Goal: Obtain resource: Download file/media

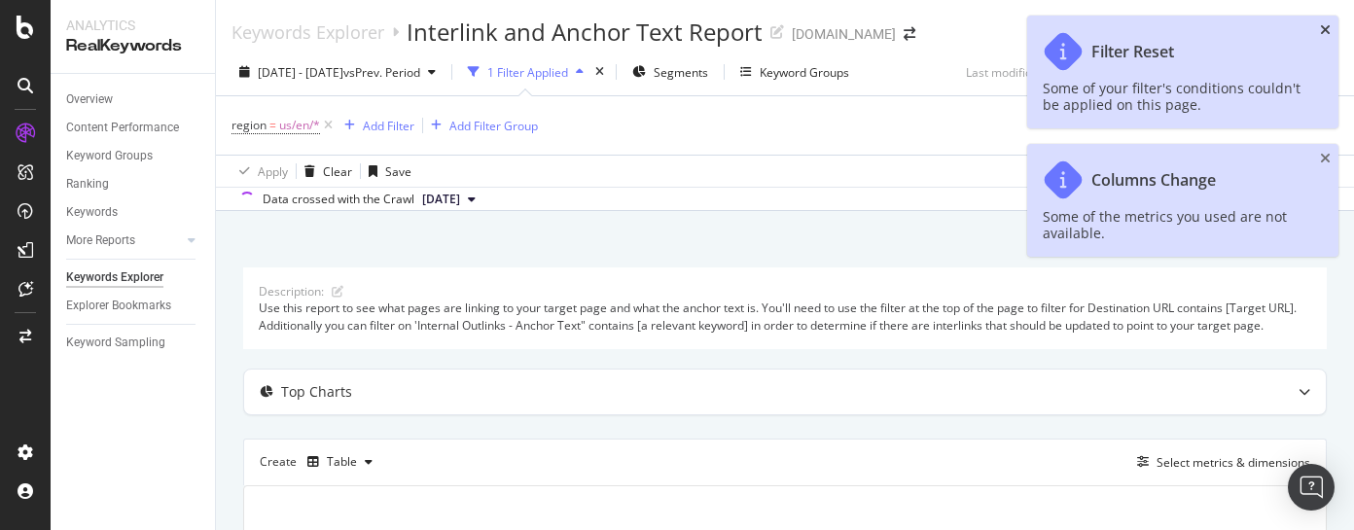
click at [1325, 27] on icon "close toast" at bounding box center [1325, 30] width 11 height 14
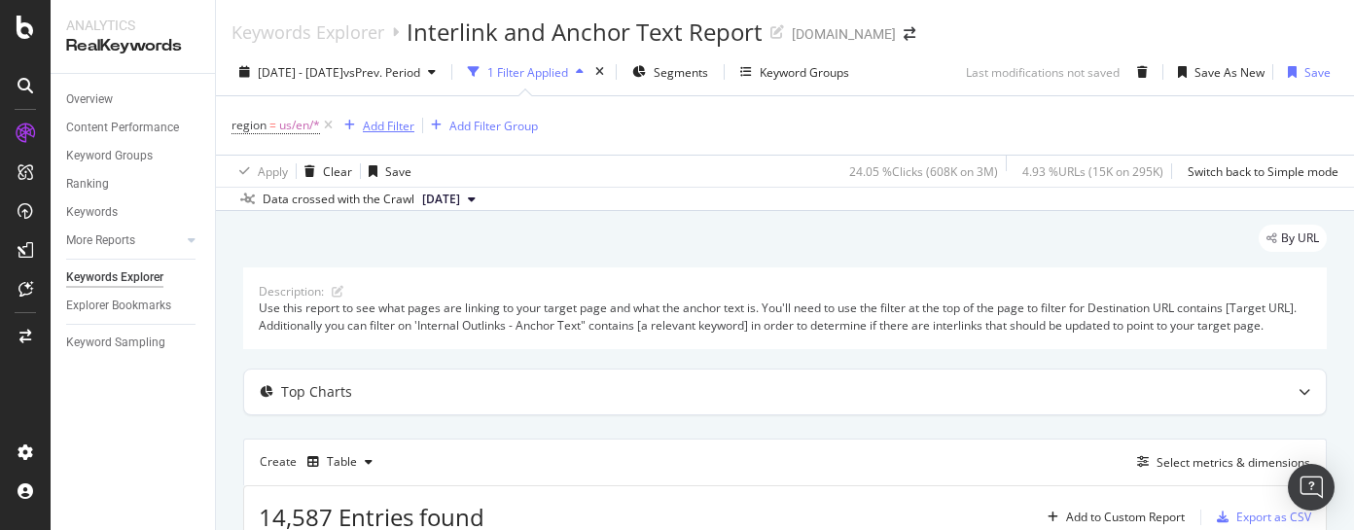
click at [391, 126] on div "Add Filter" at bounding box center [389, 126] width 52 height 17
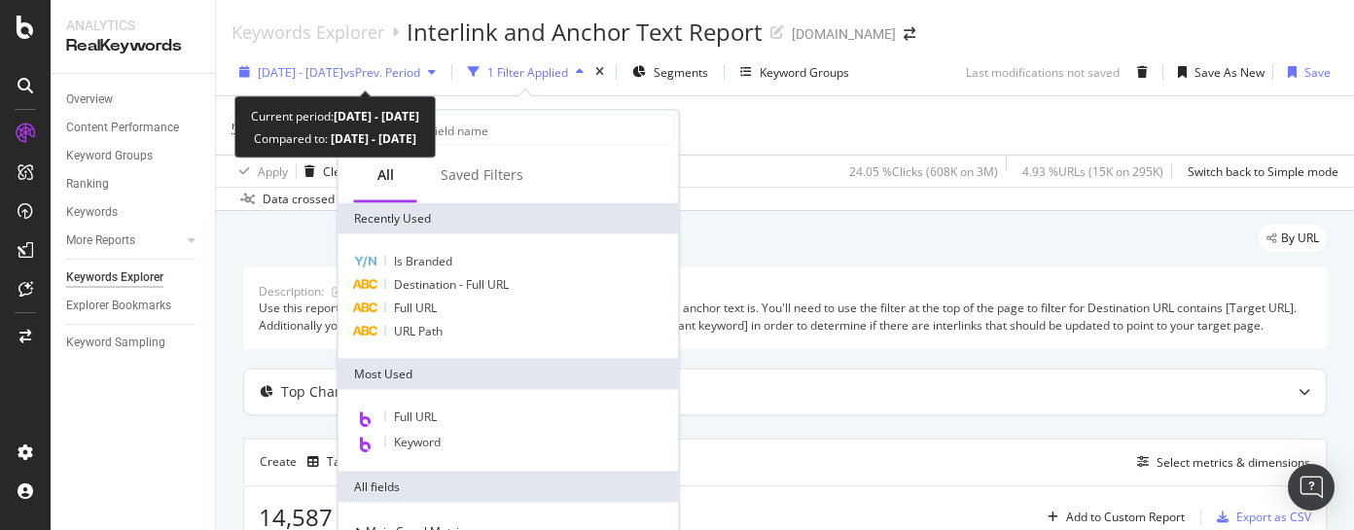
click at [444, 71] on div "button" at bounding box center [431, 72] width 23 height 12
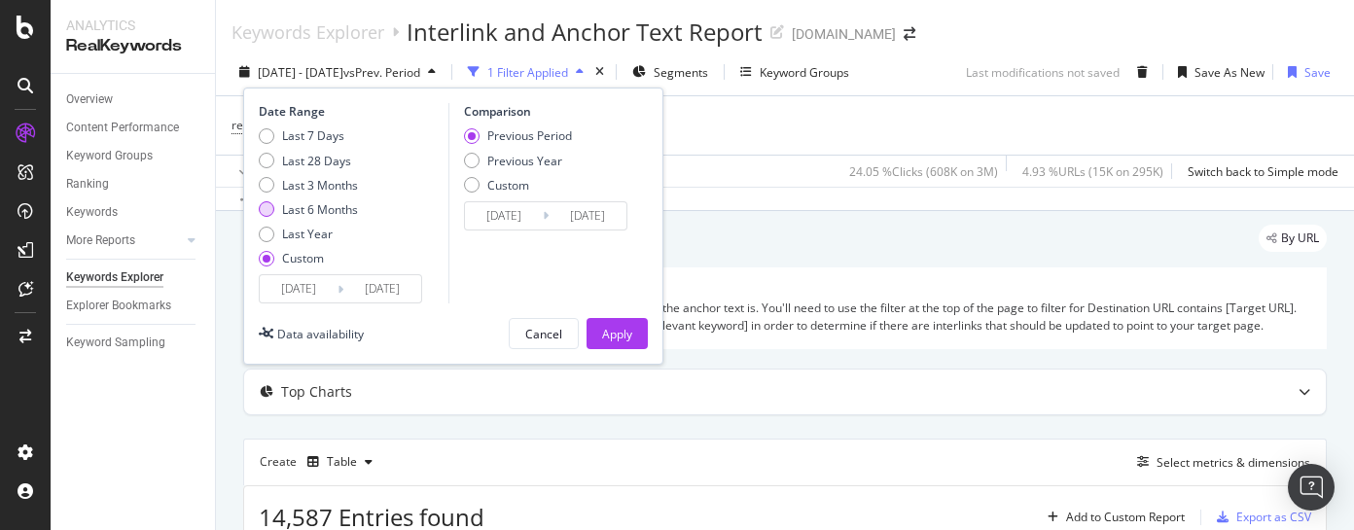
click at [269, 202] on div "Last 6 Months" at bounding box center [267, 209] width 16 height 16
type input "[DATE]"
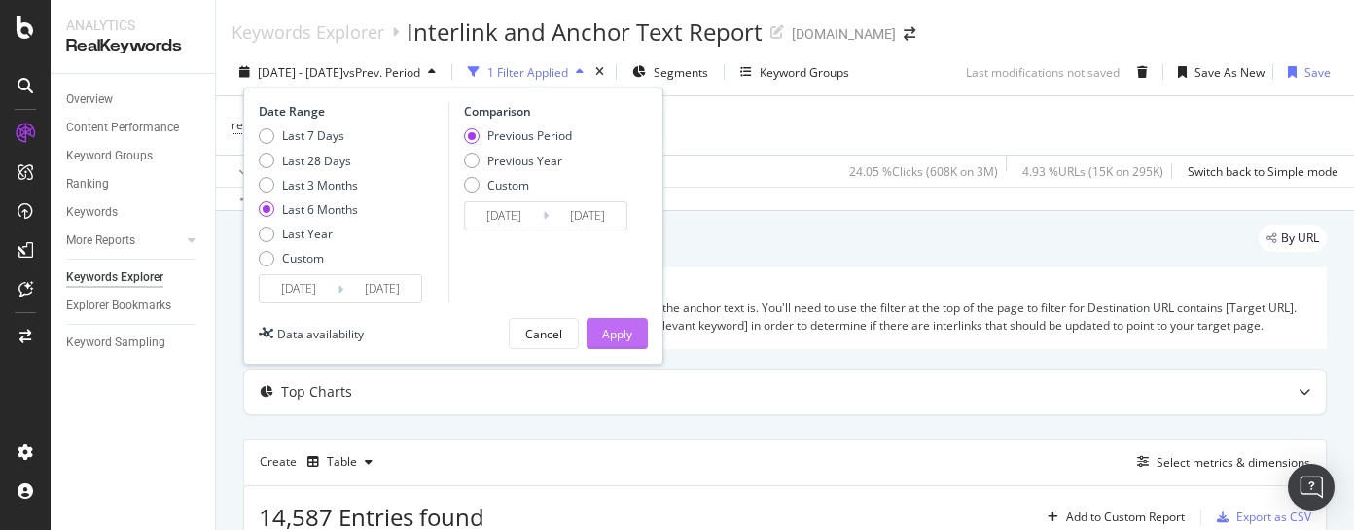
click at [614, 332] on div "Apply" at bounding box center [617, 334] width 30 height 17
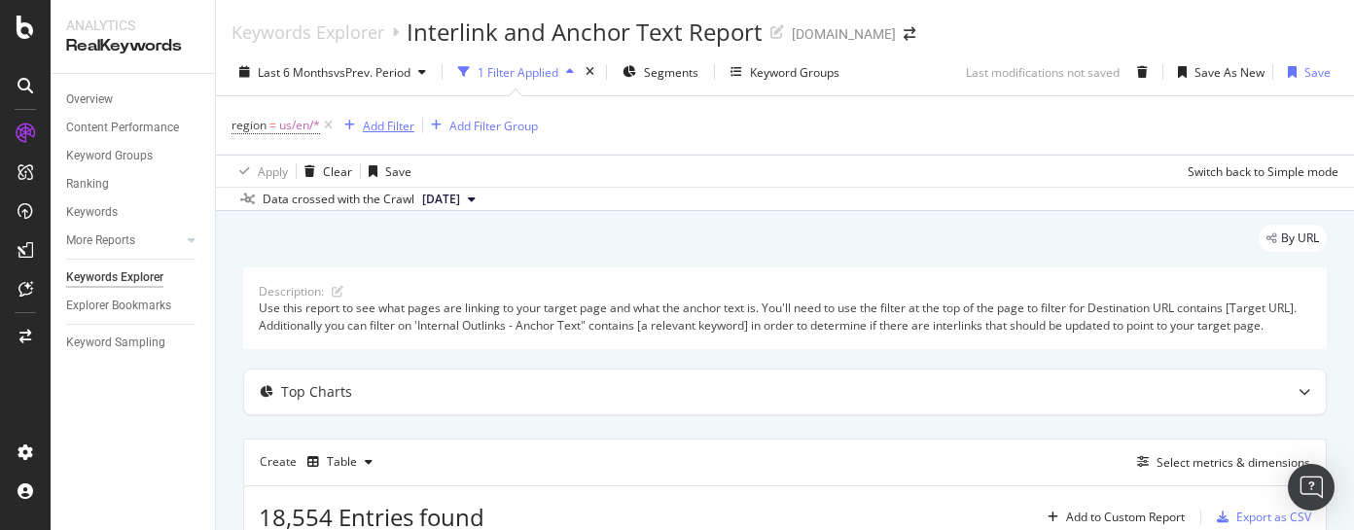
click at [395, 124] on div "Add Filter" at bounding box center [389, 126] width 52 height 17
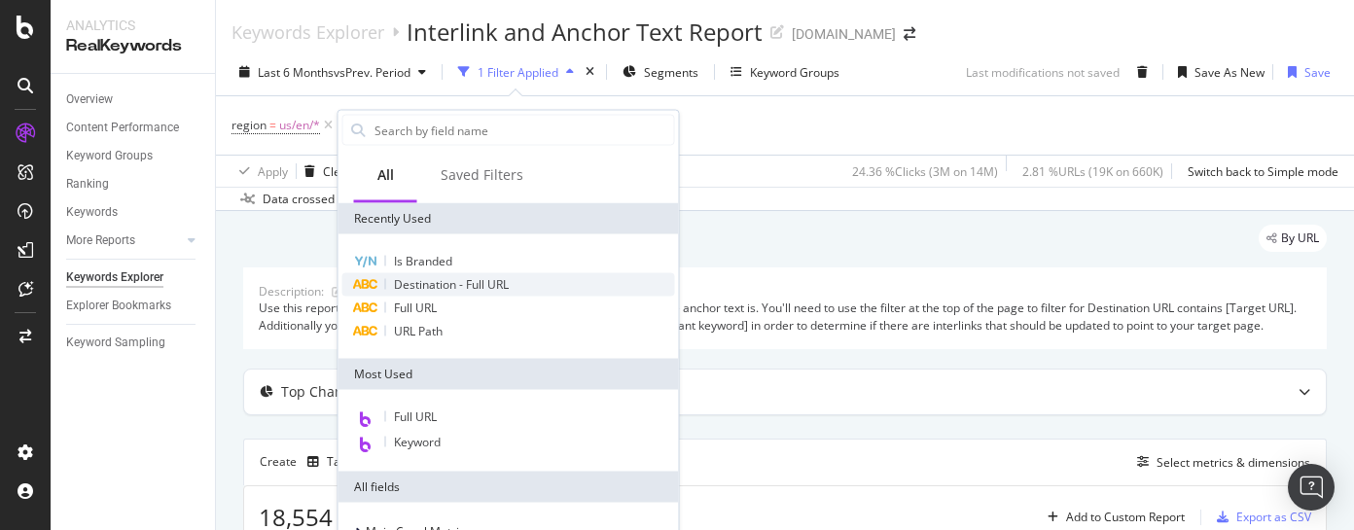
click at [431, 278] on span "Destination - Full URL" at bounding box center [451, 284] width 115 height 17
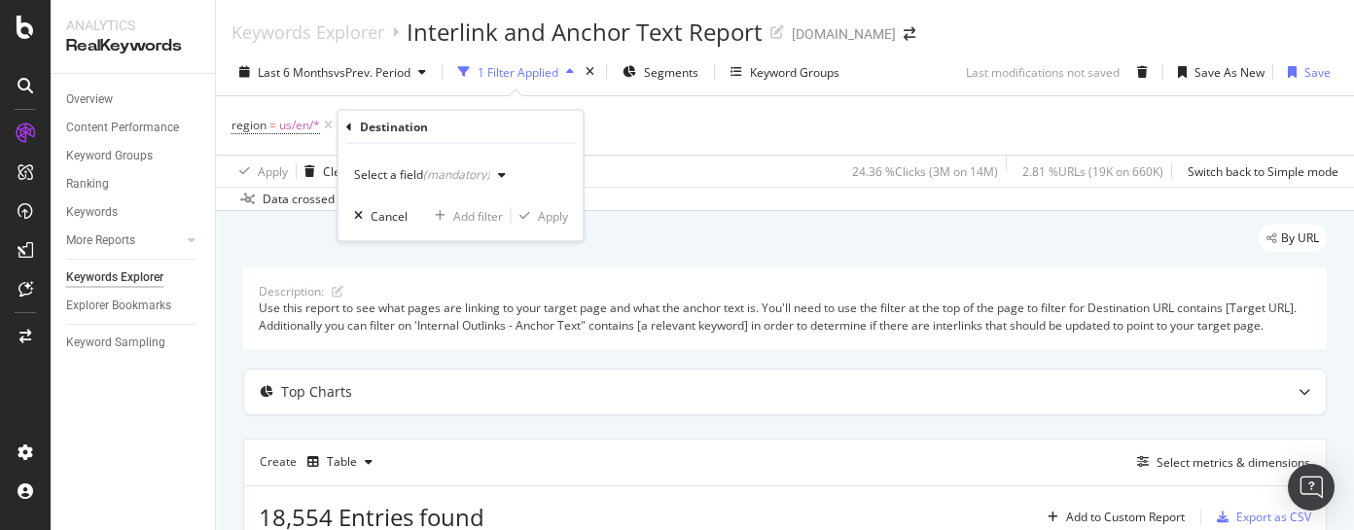
click at [499, 170] on icon "button" at bounding box center [502, 175] width 8 height 12
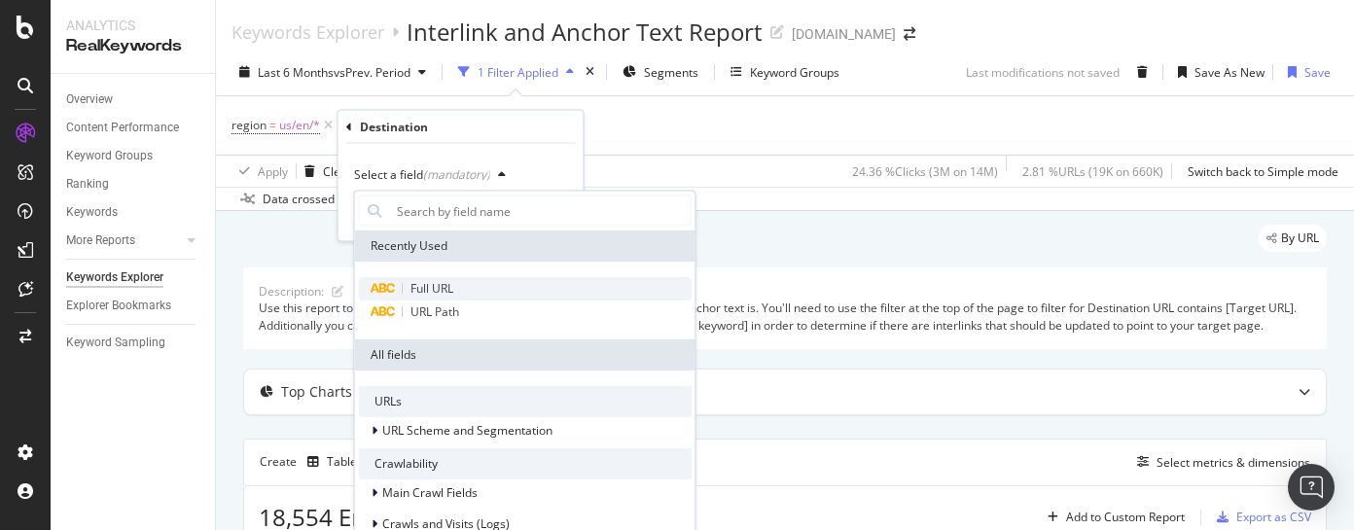
click at [432, 290] on span "Full URL" at bounding box center [432, 288] width 43 height 17
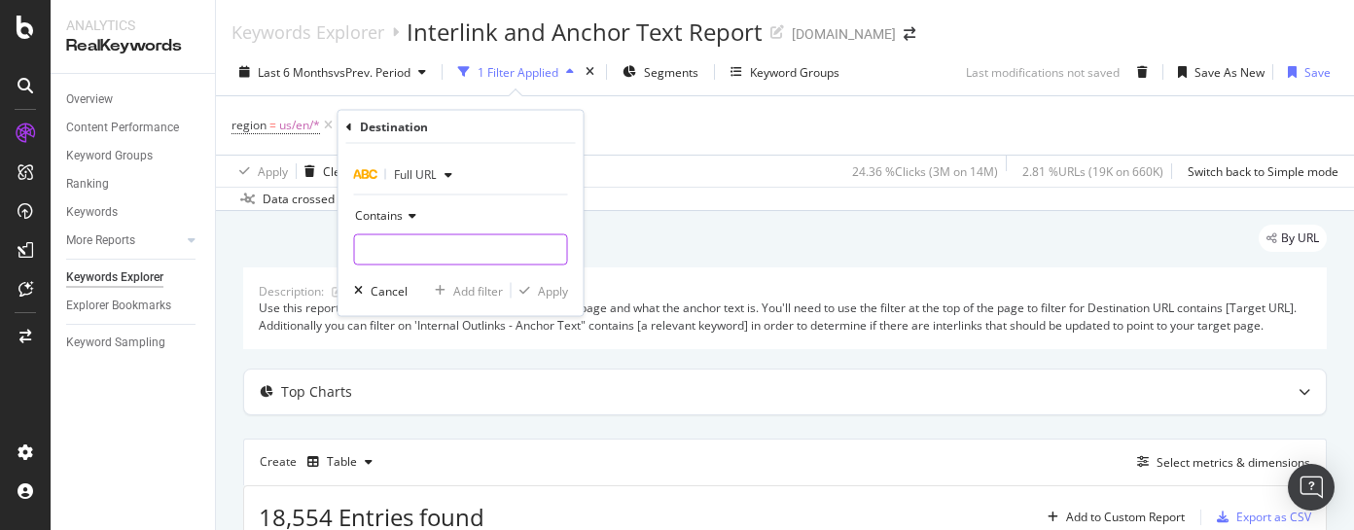
click at [422, 247] on input "text" at bounding box center [461, 249] width 212 height 31
paste input "[URL][DOMAIN_NAME]"
type input "[URL][DOMAIN_NAME]"
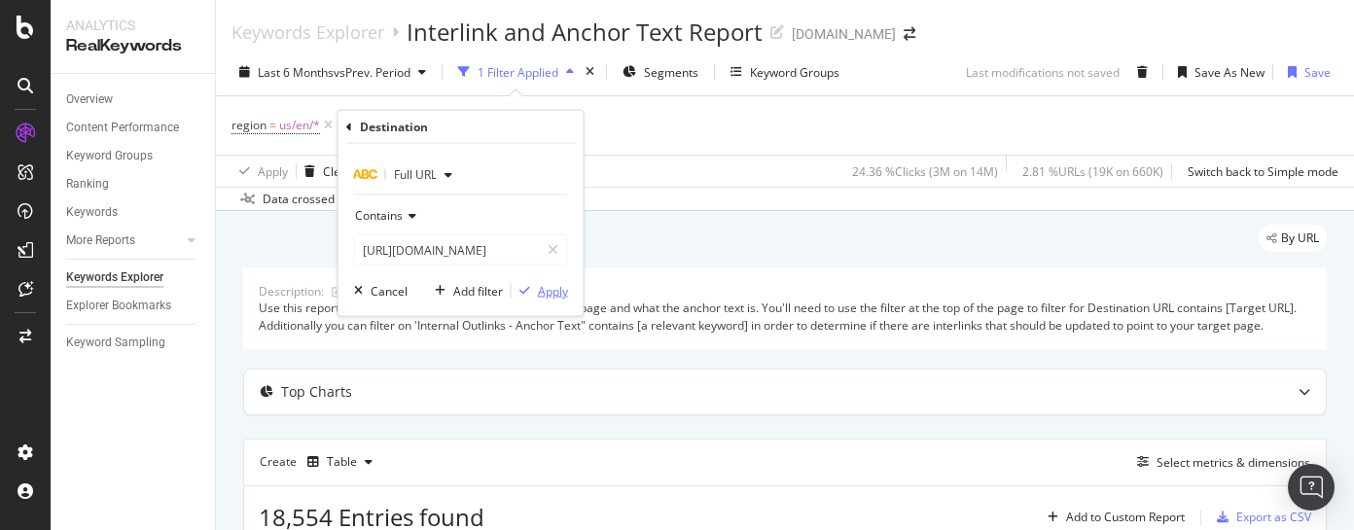
click at [547, 295] on div "Apply" at bounding box center [553, 290] width 30 height 17
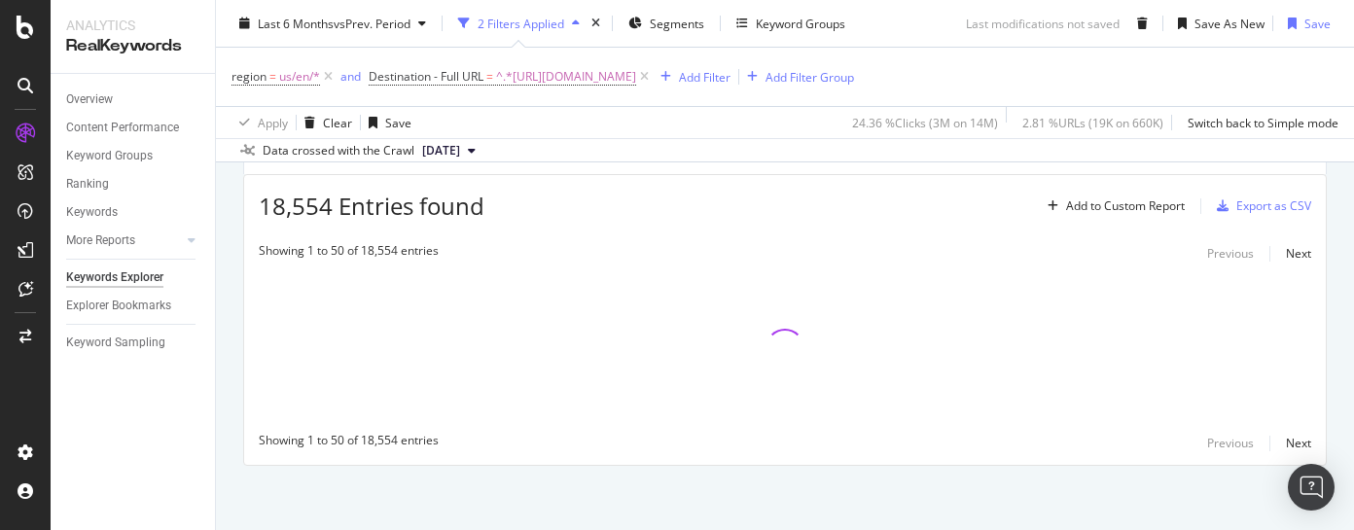
scroll to position [322, 0]
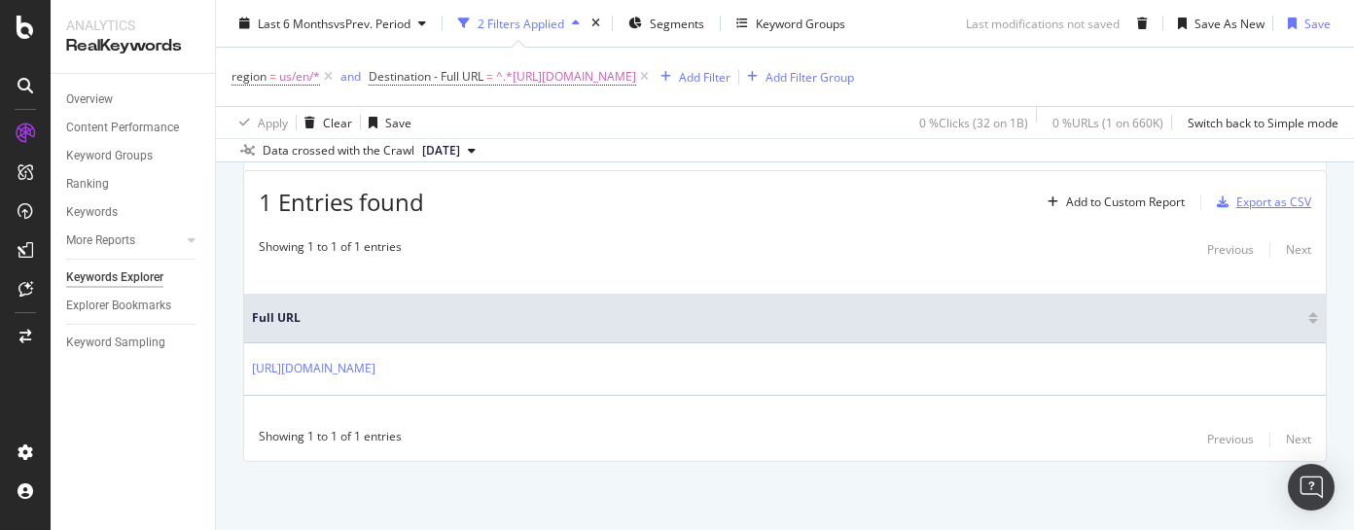
click at [1246, 210] on div "Export as CSV" at bounding box center [1273, 202] width 75 height 17
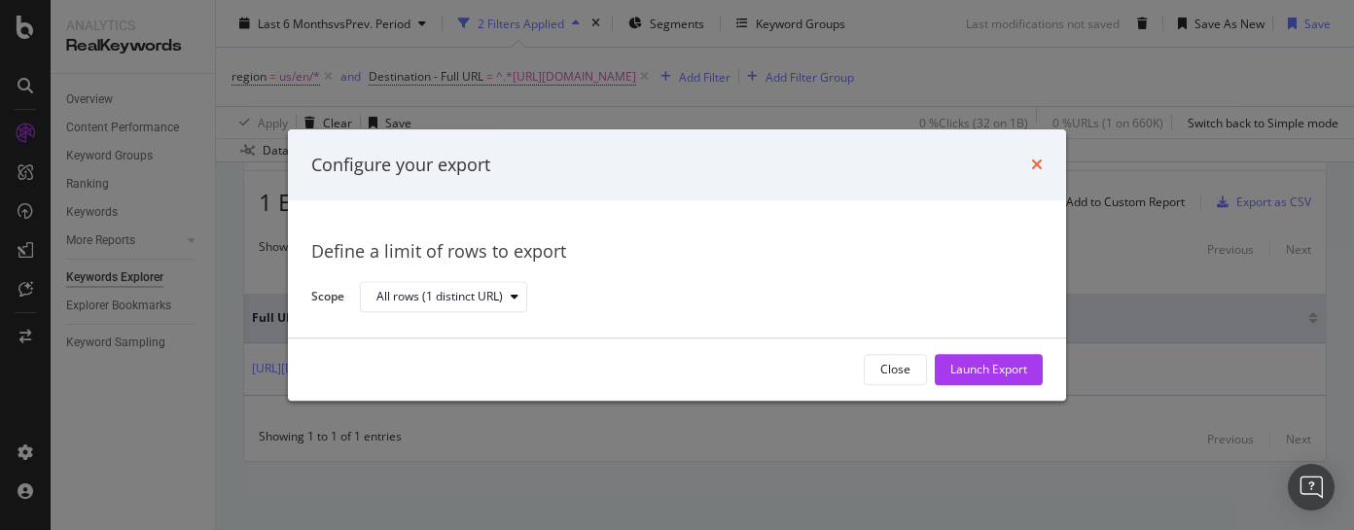
click at [1031, 166] on icon "times" at bounding box center [1037, 166] width 12 height 16
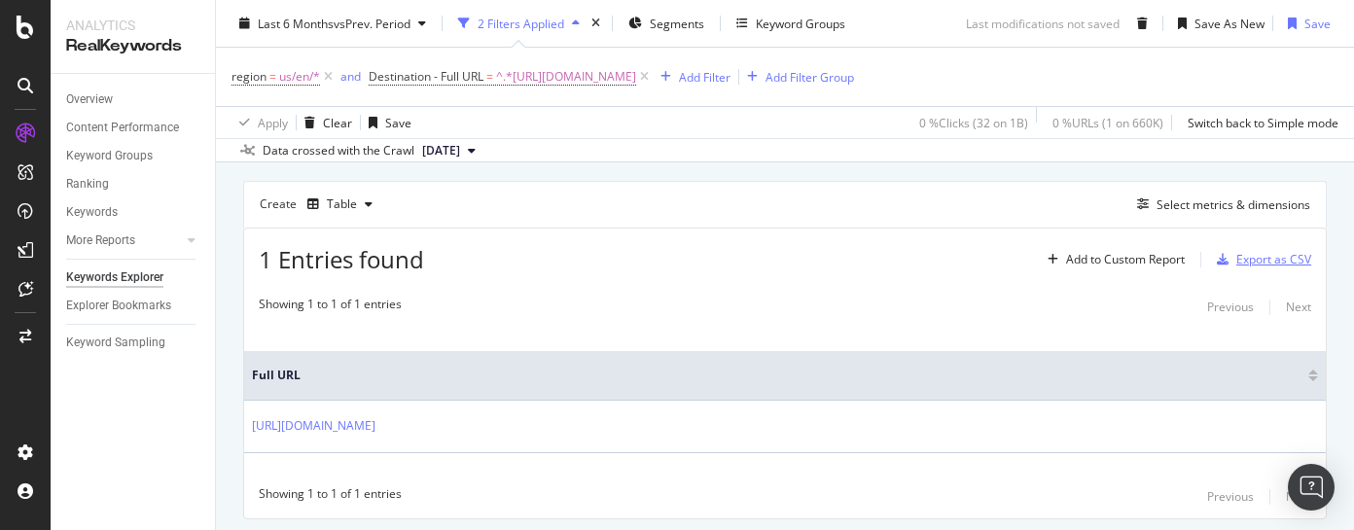
scroll to position [257, 0]
click at [1171, 214] on div "Select metrics & dimensions" at bounding box center [1234, 205] width 154 height 17
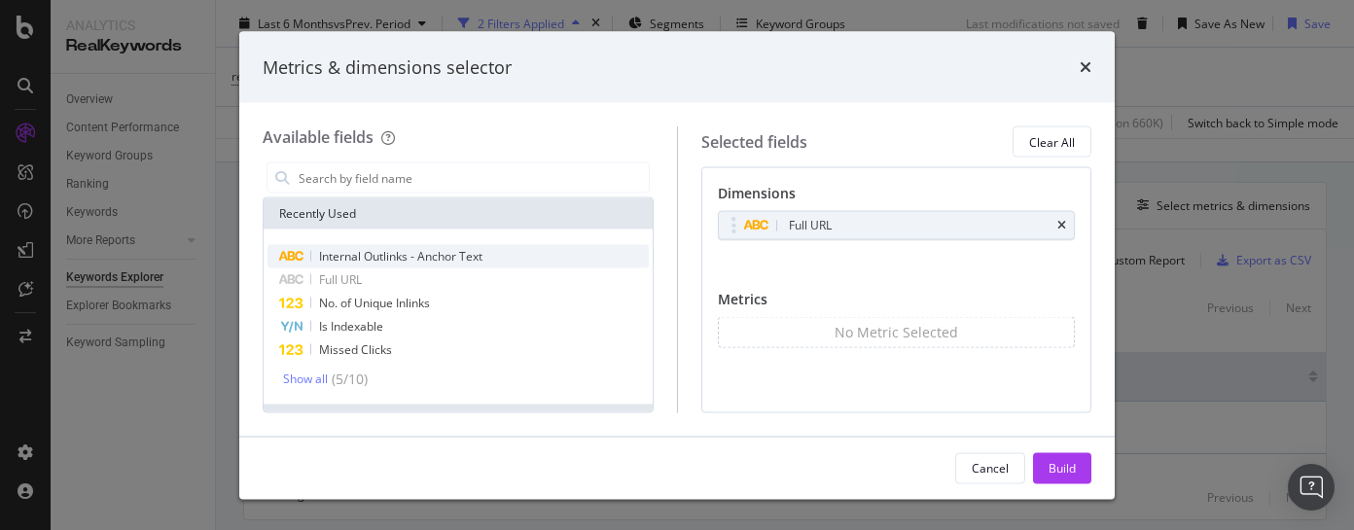
click at [389, 265] on div "Internal Outlinks - Anchor Text" at bounding box center [458, 256] width 381 height 23
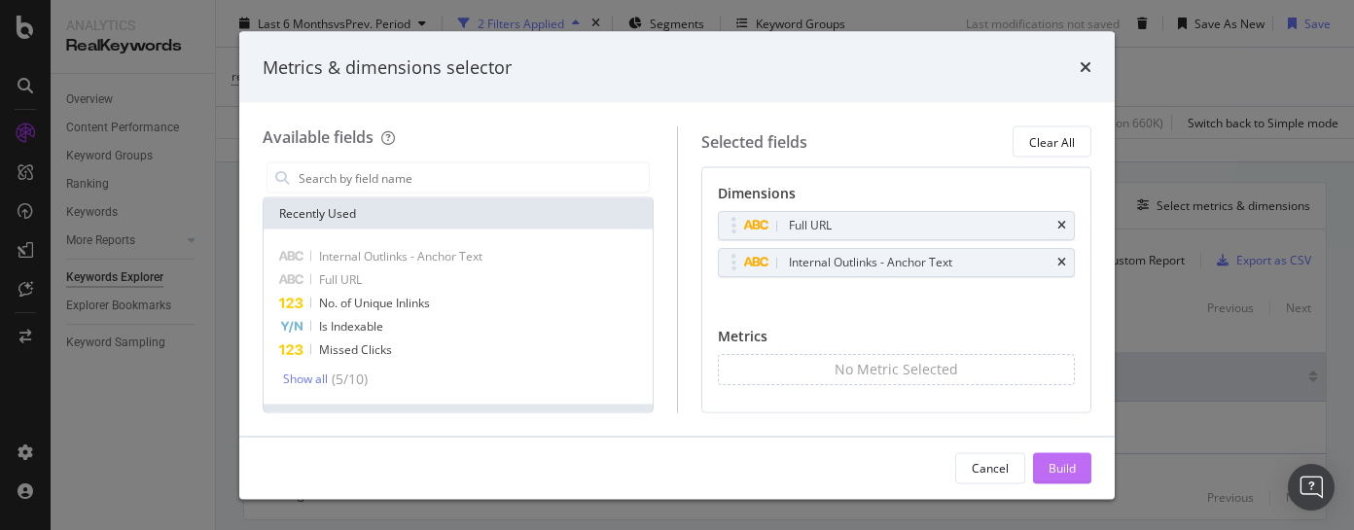
click at [1052, 465] on div "Build" at bounding box center [1062, 467] width 27 height 17
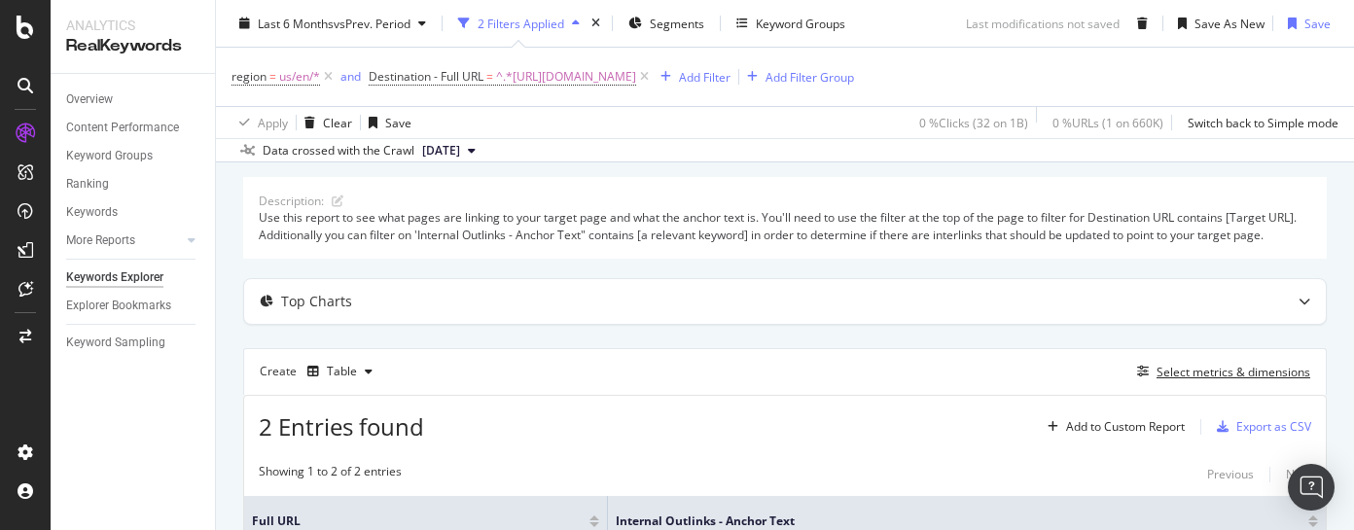
scroll to position [89, 0]
click at [1243, 437] on div "Export as CSV" at bounding box center [1273, 428] width 75 height 17
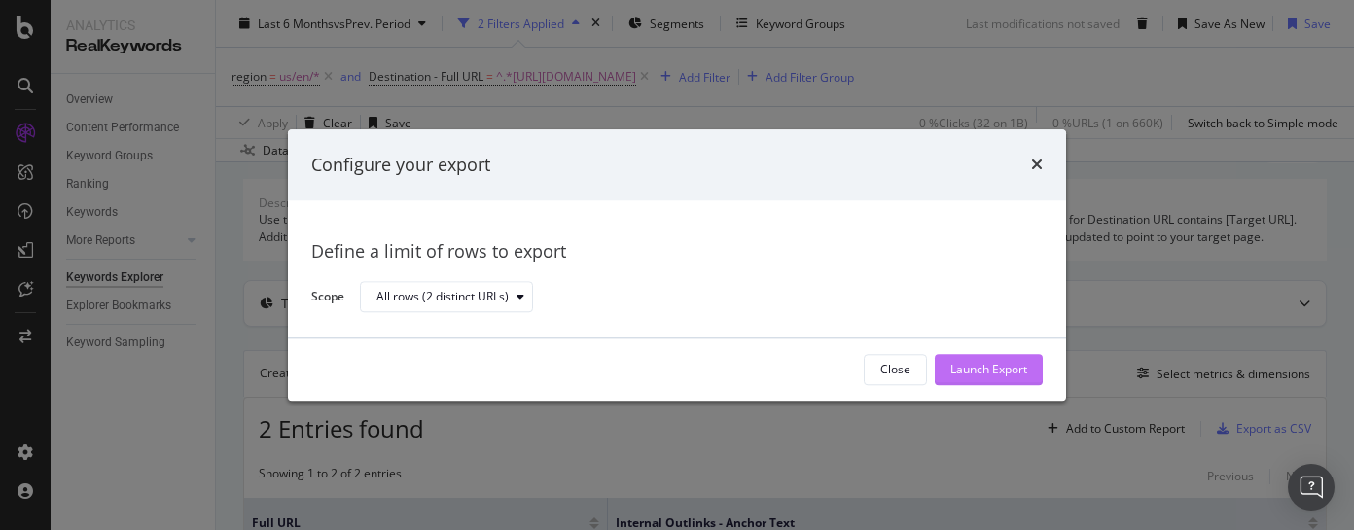
click at [971, 364] on div "Launch Export" at bounding box center [988, 370] width 77 height 17
